Goal: Task Accomplishment & Management: Manage account settings

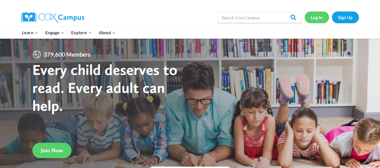
click at [312, 19] on link "Log In" at bounding box center [316, 18] width 24 height 12
click at [318, 15] on link "Log In" at bounding box center [316, 18] width 24 height 12
